Goal: Find specific page/section: Find specific page/section

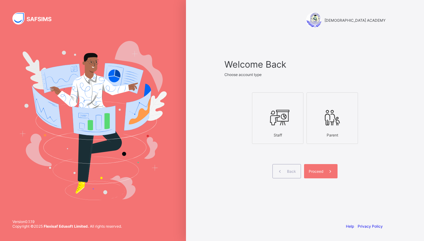
click at [284, 130] on div "Staff" at bounding box center [278, 135] width 45 height 11
click at [322, 176] on div "Proceed" at bounding box center [320, 171] width 33 height 14
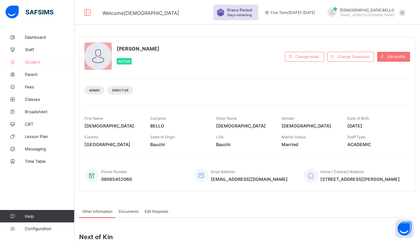
click at [42, 63] on span "Student" at bounding box center [50, 62] width 50 height 5
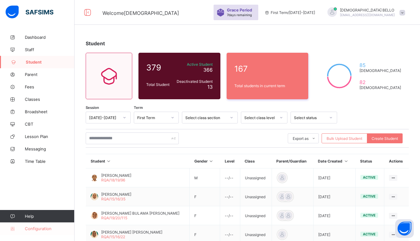
click at [37, 228] on span "Configuration" at bounding box center [49, 228] width 49 height 5
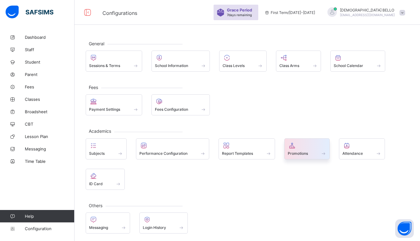
click at [311, 152] on div "Promotions" at bounding box center [306, 153] width 39 height 5
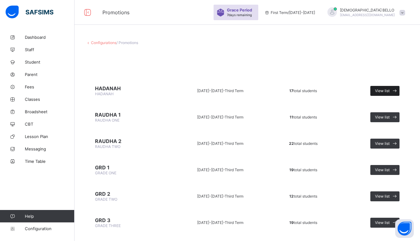
click at [385, 91] on span "View list" at bounding box center [382, 90] width 15 height 5
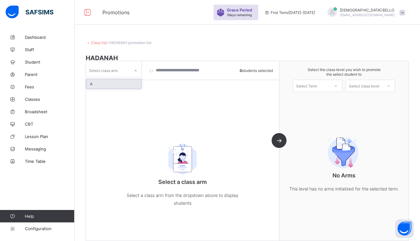
click at [132, 69] on div at bounding box center [135, 71] width 11 height 10
click at [123, 82] on div "A" at bounding box center [113, 84] width 55 height 10
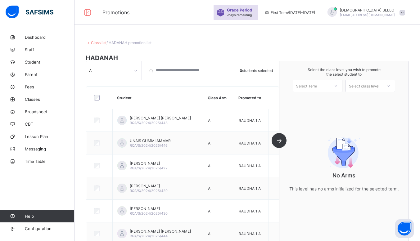
click at [220, 24] on div "Promotions Grace Period 7 days remaining First Term / [DATE]-[DATE] [PERSON_NAM…" at bounding box center [210, 12] width 420 height 25
click at [379, 9] on span "[PERSON_NAME]" at bounding box center [367, 10] width 55 height 5
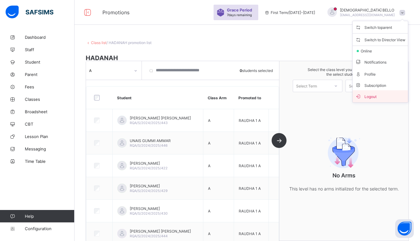
click at [372, 93] on span "Logout" at bounding box center [380, 96] width 50 height 7
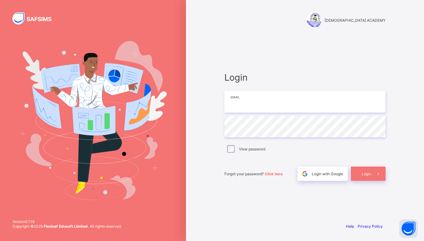
type input "**********"
